Goal: Task Accomplishment & Management: Use online tool/utility

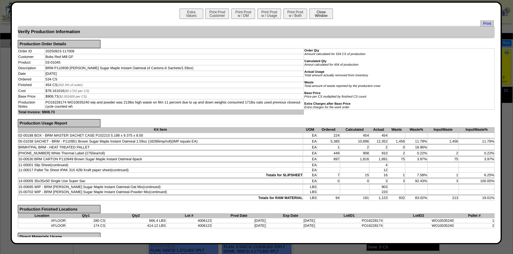
click at [314, 14] on button "Close Window" at bounding box center [321, 14] width 24 height 10
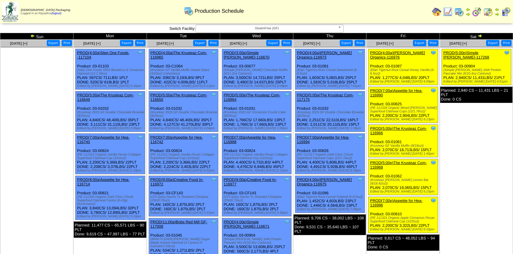
click at [489, 12] on img at bounding box center [487, 11] width 9 height 9
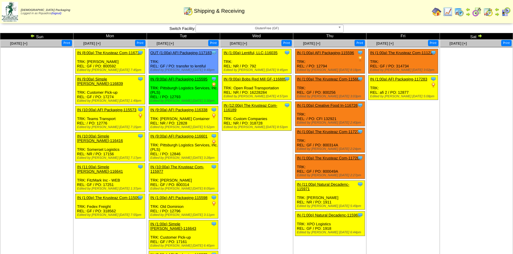
click at [394, 154] on td "Sep 26 [+] Print Clone Item IN (1:00a) The Krusteaz Com-111213 The Krusteaz Com…" at bounding box center [402, 159] width 73 height 238
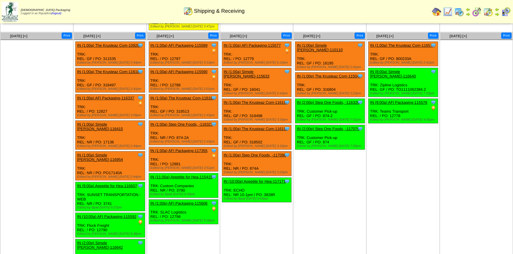
drag, startPoint x: 417, startPoint y: 193, endPoint x: 426, endPoint y: 50, distance: 143.6
click at [417, 193] on td "Oct 03 [+] Print Clone Item IN (1:00a) The Krusteaz Com-116574 The Krusteaz Com…" at bounding box center [402, 151] width 73 height 238
click at [467, 67] on ul at bounding box center [476, 84] width 72 height 89
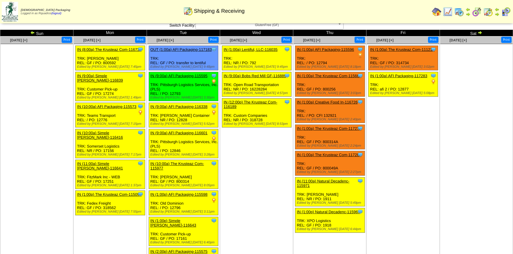
scroll to position [0, 0]
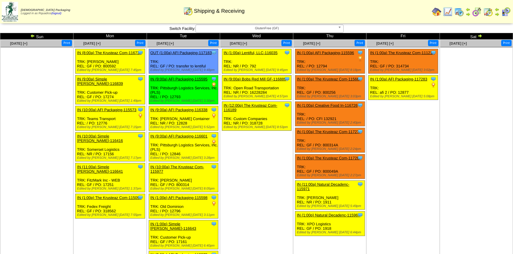
click at [430, 149] on td "[DATE] [+] Print Clone Item IN (1:00a) The Krusteaz Com-111213 The Krusteaz Com…" at bounding box center [402, 159] width 73 height 238
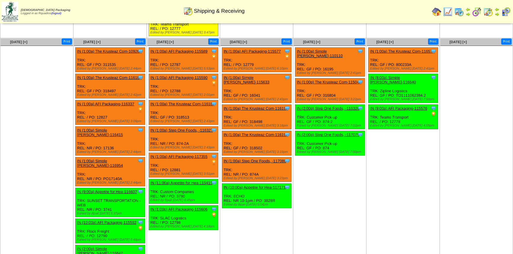
scroll to position [246, 0]
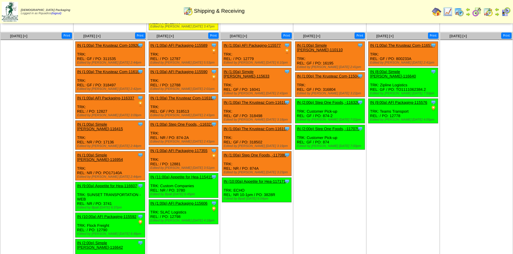
click at [382, 168] on td "Oct 03 [+] Print Clone Item IN (1:00a) The Krusteaz Com-116574 The Krusteaz Com…" at bounding box center [402, 151] width 73 height 238
drag, startPoint x: 319, startPoint y: 202, endPoint x: 291, endPoint y: 209, distance: 29.0
click at [319, 202] on td "Oct 02 [+] Print Clone Item IN (1:00a) Simple Mills-110110 Simple Mills Schedul…" at bounding box center [329, 151] width 73 height 238
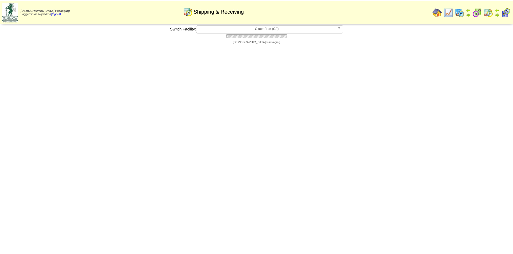
scroll to position [246, 0]
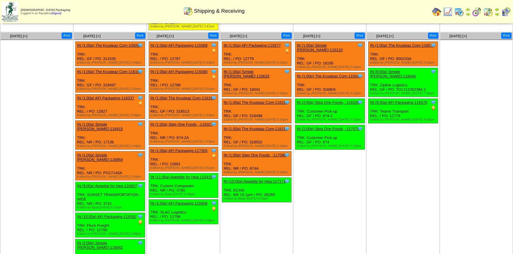
click at [332, 74] on link "IN (1:00p) The Krusteaz Com-115045" at bounding box center [329, 76] width 64 height 4
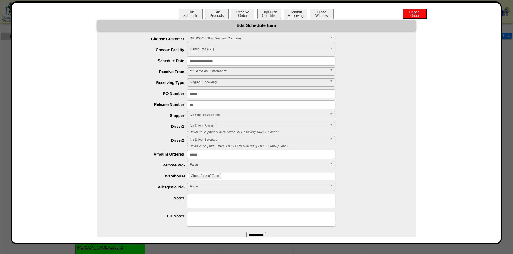
click at [201, 62] on input "**********" at bounding box center [261, 61] width 148 height 9
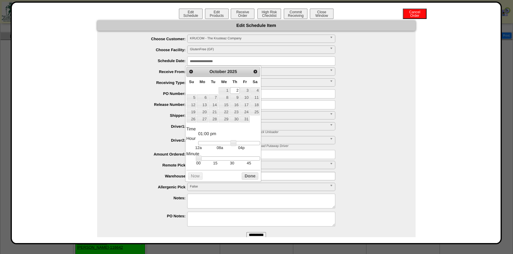
click at [404, 121] on ul "**********" at bounding box center [256, 132] width 318 height 194
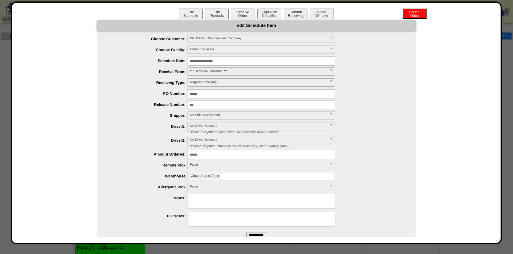
click at [197, 117] on span "No Shipper Selected" at bounding box center [258, 115] width 137 height 7
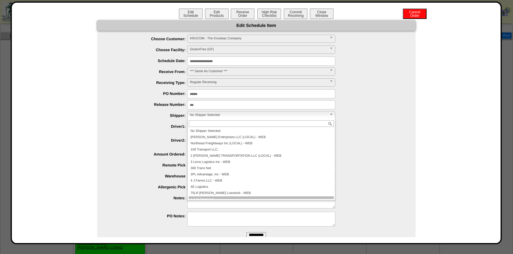
scroll to position [3, 0]
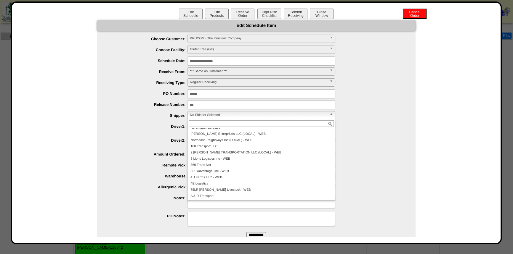
click at [401, 116] on div "**********" at bounding box center [262, 115] width 306 height 9
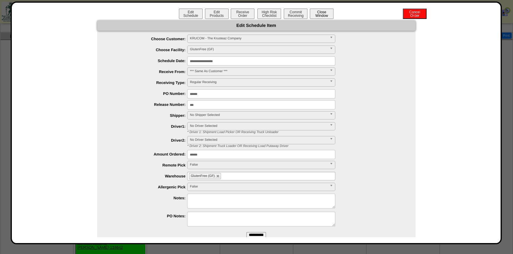
click at [329, 15] on button "Close Window" at bounding box center [322, 14] width 24 height 10
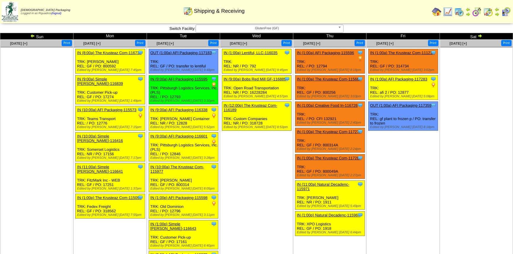
click at [274, 29] on span "GlutenFree (GF)" at bounding box center [266, 28] width 137 height 7
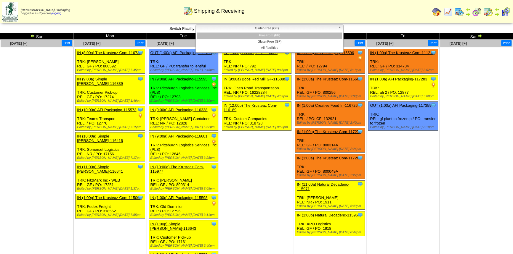
click at [274, 38] on li "FreeFrom (FF)" at bounding box center [269, 36] width 145 height 6
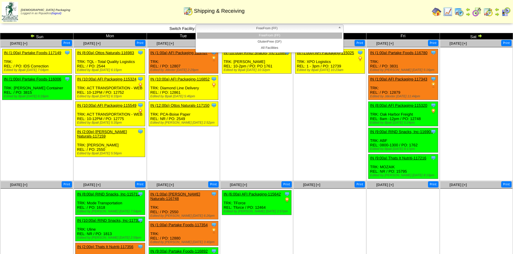
click at [257, 29] on span "FreeFrom (FF)" at bounding box center [266, 28] width 137 height 7
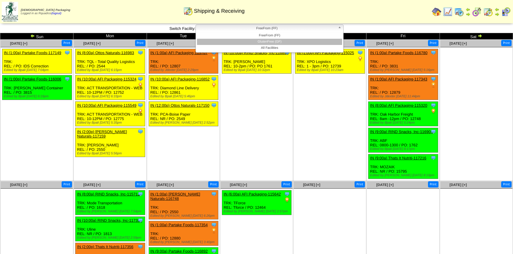
click at [263, 40] on li "GlutenFree (GF)" at bounding box center [269, 42] width 145 height 6
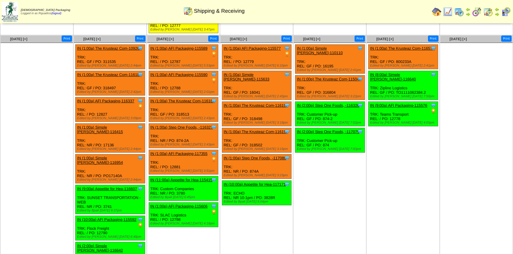
scroll to position [246, 0]
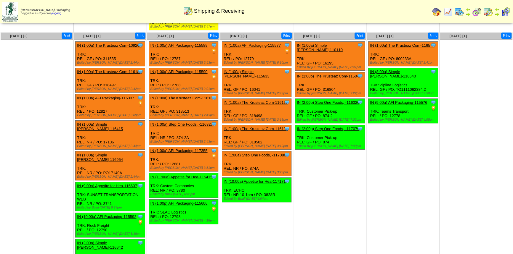
click at [253, 43] on link "IN (1:00a) AFI Packaging-115577" at bounding box center [251, 45] width 57 height 4
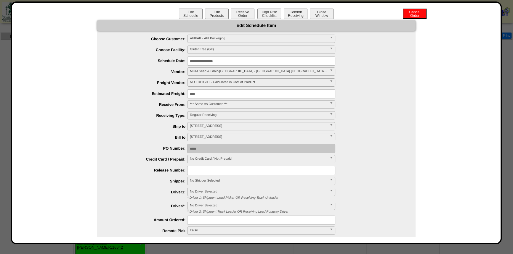
click at [192, 181] on span "No Shipper Selected" at bounding box center [258, 180] width 137 height 7
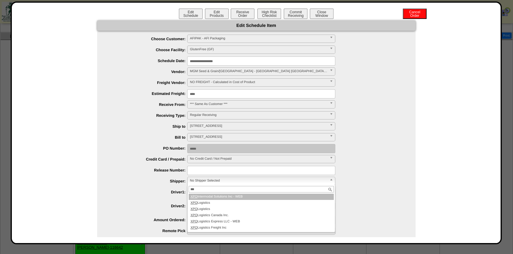
type input "***"
click at [364, 140] on div "**********" at bounding box center [262, 137] width 306 height 9
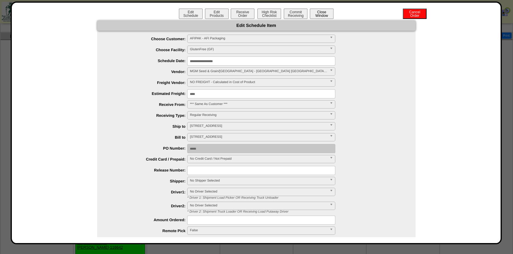
click at [320, 12] on button "Close Window" at bounding box center [322, 14] width 24 height 10
